Goal: Task Accomplishment & Management: Manage account settings

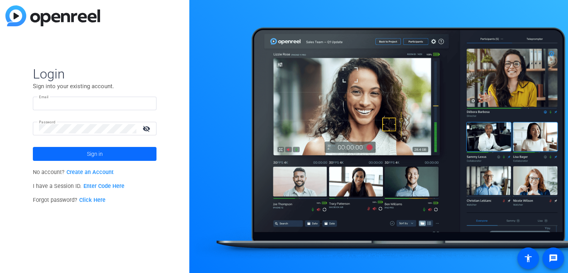
type input "[EMAIL_ADDRESS][DOMAIN_NAME]"
click at [114, 155] on span at bounding box center [95, 154] width 124 height 19
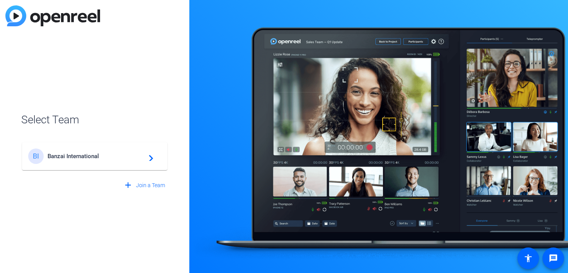
click at [114, 155] on span "Banzai International" at bounding box center [96, 156] width 97 height 7
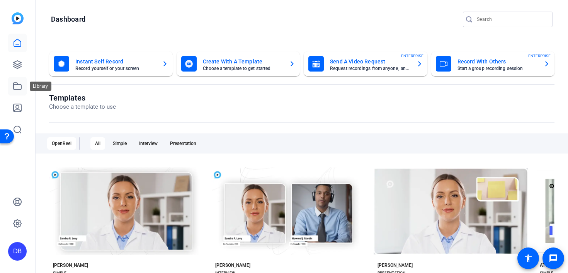
click at [19, 89] on icon at bounding box center [17, 86] width 9 height 9
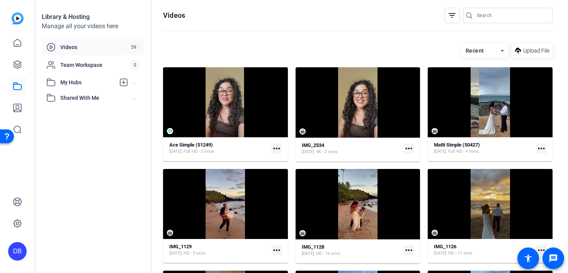
click at [278, 147] on mat-icon "more_horiz" at bounding box center [277, 148] width 10 height 10
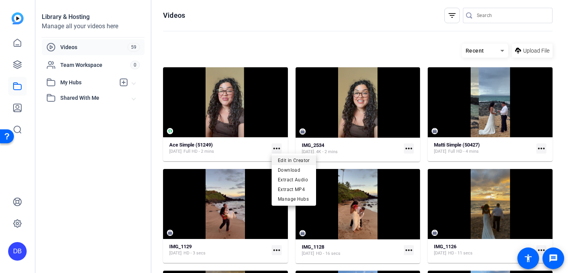
click at [288, 160] on span "Edit in Creator" at bounding box center [294, 159] width 32 height 9
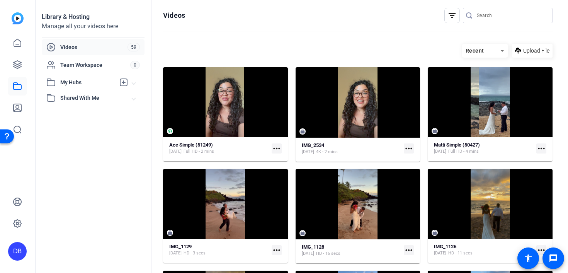
click at [408, 150] on mat-icon "more_horiz" at bounding box center [409, 148] width 10 height 10
click at [436, 45] on div at bounding box center [284, 136] width 568 height 273
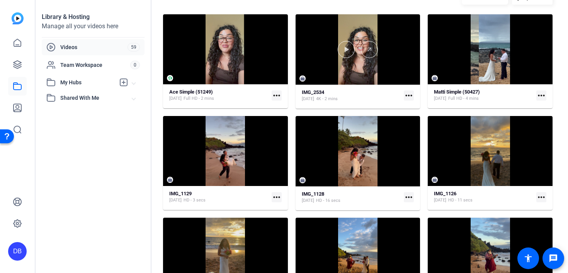
scroll to position [42, 0]
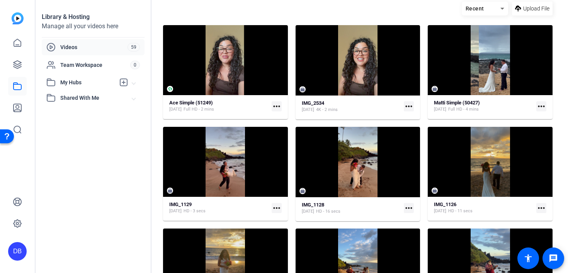
click at [409, 105] on mat-icon "more_horiz" at bounding box center [409, 106] width 10 height 10
click at [371, 104] on div at bounding box center [284, 136] width 568 height 273
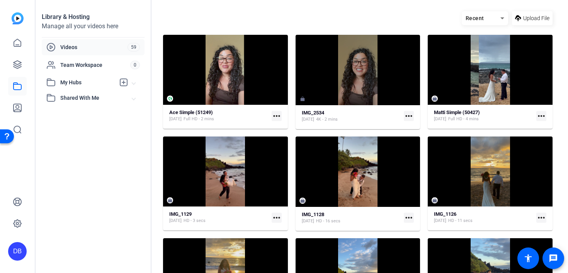
scroll to position [27, 0]
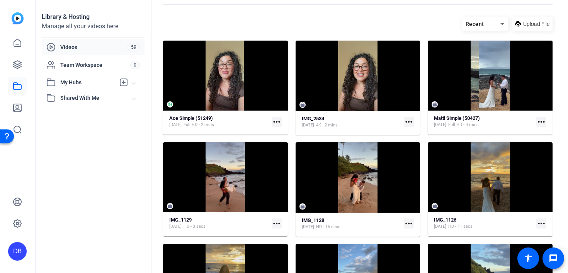
click at [409, 121] on mat-icon "more_horiz" at bounding box center [409, 122] width 10 height 10
click at [303, 105] on div at bounding box center [284, 136] width 568 height 273
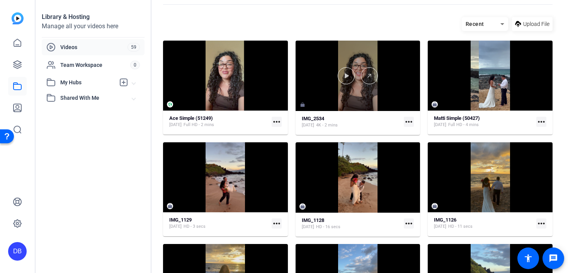
click at [302, 105] on div at bounding box center [358, 76] width 125 height 70
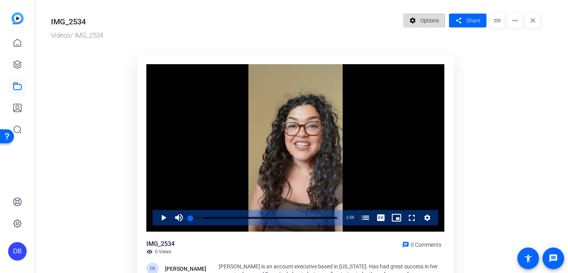
click at [432, 18] on span "Options" at bounding box center [430, 20] width 19 height 15
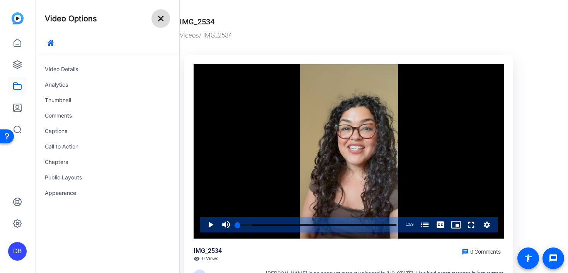
click at [160, 21] on mat-icon "close" at bounding box center [160, 18] width 9 height 9
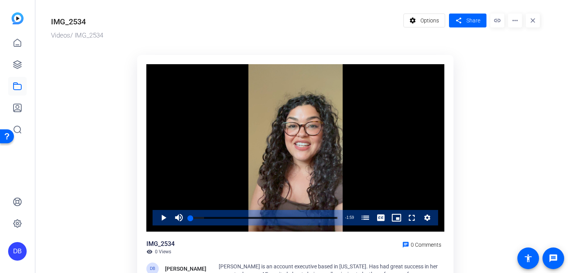
click at [516, 17] on mat-icon "more_horiz" at bounding box center [515, 21] width 14 height 14
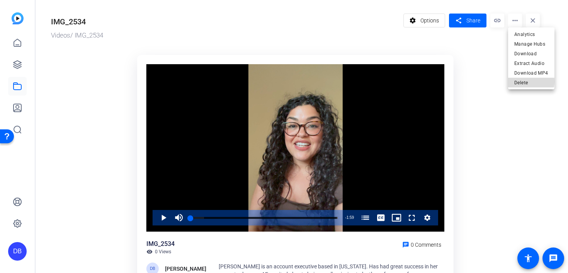
click at [528, 81] on span "Delete" at bounding box center [531, 82] width 34 height 9
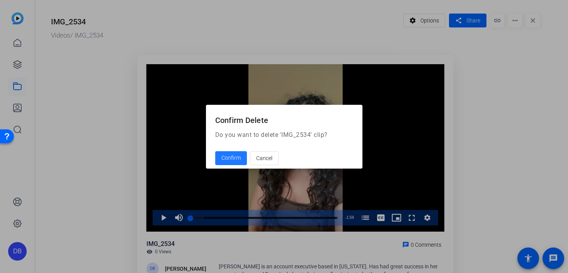
click at [231, 158] on span "Confirm" at bounding box center [230, 158] width 19 height 8
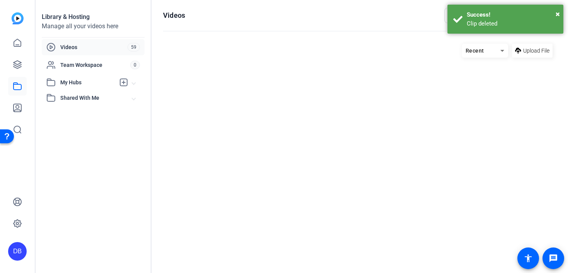
scroll to position [27, 0]
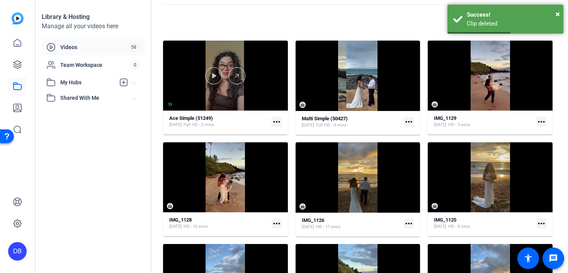
click at [240, 103] on div at bounding box center [225, 76] width 125 height 70
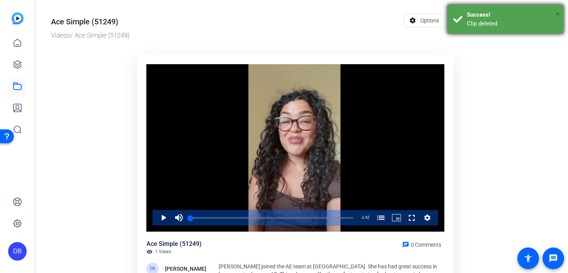
click at [557, 10] on span "×" at bounding box center [558, 13] width 4 height 9
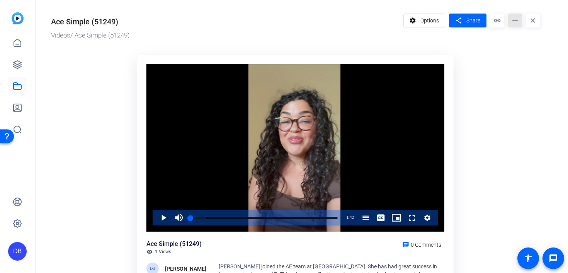
click at [518, 23] on mat-icon "more_horiz" at bounding box center [515, 21] width 14 height 14
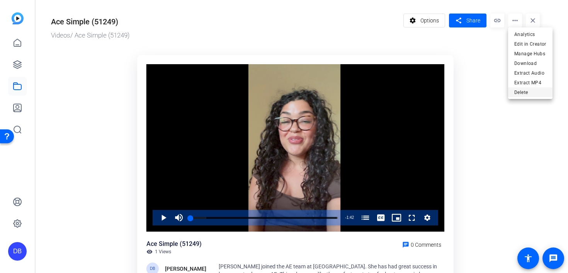
click at [523, 93] on span "Delete" at bounding box center [530, 92] width 32 height 9
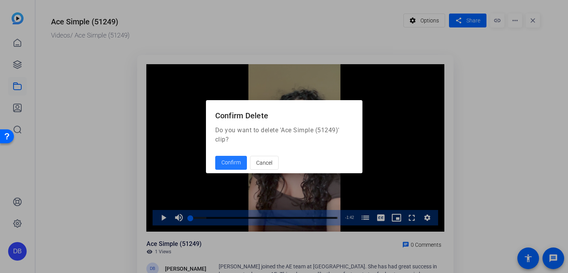
click at [240, 167] on span at bounding box center [231, 162] width 32 height 19
